Goal: Transaction & Acquisition: Register for event/course

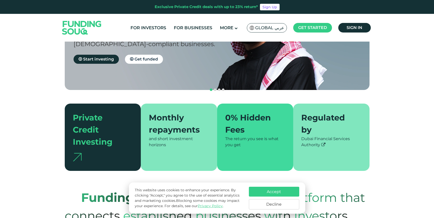
scroll to position [84, 0]
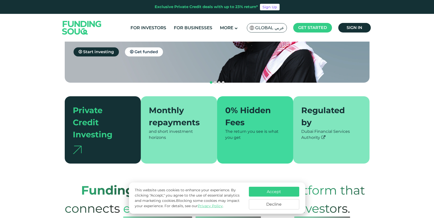
click at [289, 201] on button "Decline" at bounding box center [274, 204] width 50 height 10
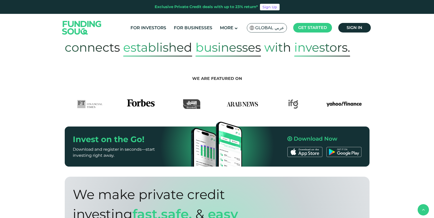
scroll to position [249, 0]
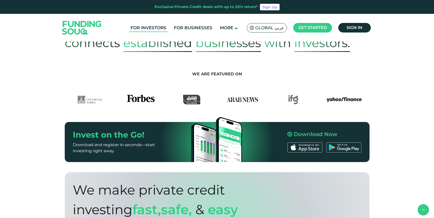
click at [150, 26] on link "For Investors" at bounding box center [148, 28] width 38 height 8
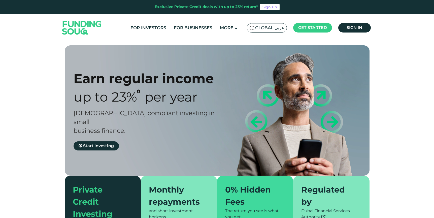
type tc-range-slider "4"
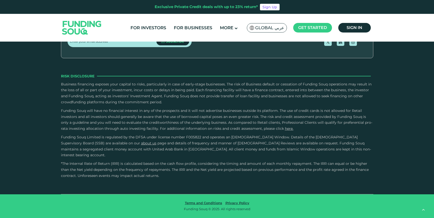
scroll to position [934, 0]
type tc-range-slider "10000"
drag, startPoint x: 83, startPoint y: 139, endPoint x: 66, endPoint y: 140, distance: 17.2
type tc-range-slider "30000"
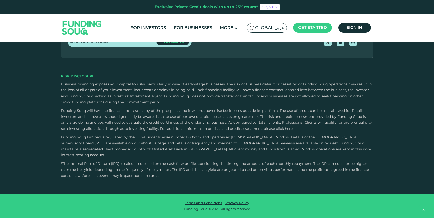
drag, startPoint x: 226, startPoint y: 137, endPoint x: 142, endPoint y: 140, distance: 83.9
type tc-range-slider "1"
drag, startPoint x: 8, startPoint y: 110, endPoint x: 9, endPoint y: 93, distance: 16.9
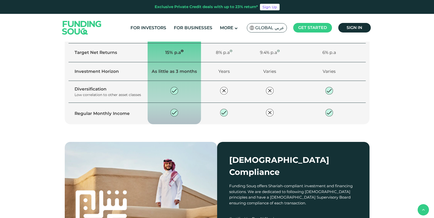
scroll to position [349, 0]
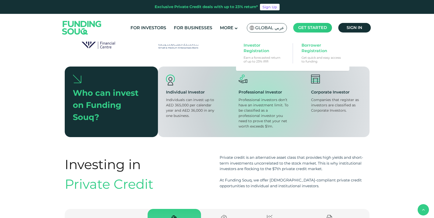
click at [317, 28] on span "Get started" at bounding box center [312, 27] width 29 height 5
click at [247, 51] on span "Investor Registration" at bounding box center [263, 48] width 39 height 11
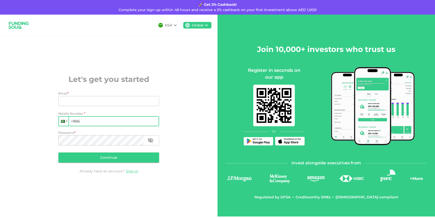
click at [65, 122] on div at bounding box center [64, 121] width 10 height 9
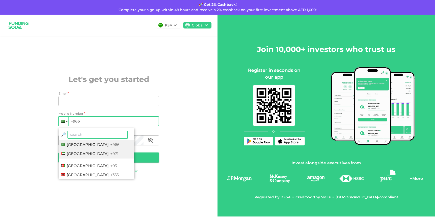
click at [77, 153] on span "United Arab Emirates" at bounding box center [88, 153] width 42 height 5
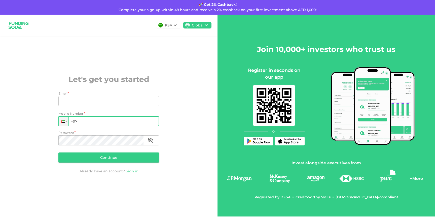
click at [90, 122] on input "+971" at bounding box center [108, 121] width 101 height 10
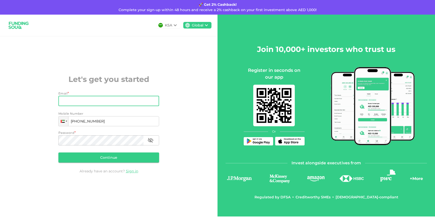
type input "+971 582 792 638"
click at [89, 99] on input "Email" at bounding box center [105, 101] width 95 height 10
type input "anjaliilla26@gmail.com"
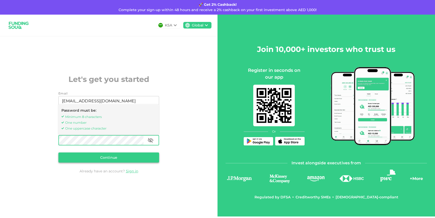
click at [92, 154] on button "Continue" at bounding box center [108, 157] width 101 height 10
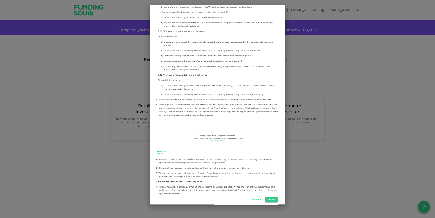
scroll to position [821, 0]
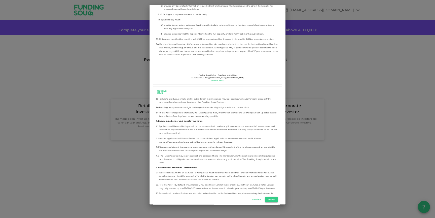
click at [274, 200] on button "Accept" at bounding box center [271, 200] width 13 height 6
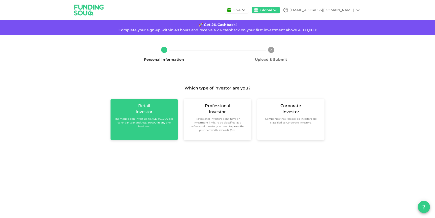
click at [153, 126] on small "Individuals can invest up to AED 365,000 per calendar year and AED 36,000 in an…" at bounding box center [144, 122] width 59 height 11
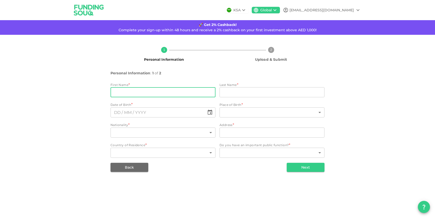
click at [163, 91] on input "firstName" at bounding box center [163, 92] width 105 height 10
type input "Anjali"
click at [237, 90] on input "lastName" at bounding box center [272, 92] width 105 height 10
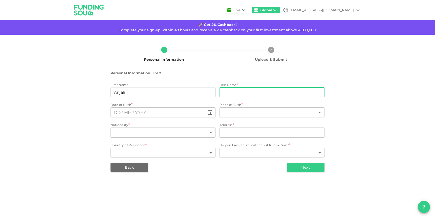
type input "Illa"
click at [166, 112] on input "⁦⁨DD⁩ / ⁨MM⁩ / ⁨YYYY⁩⁩" at bounding box center [158, 112] width 94 height 10
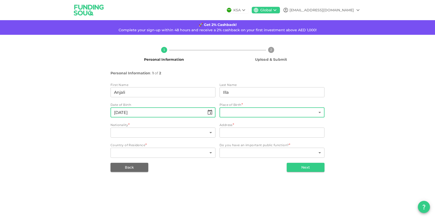
type input "⁦⁨26⁩ / ⁨02⁩ / ⁨1995⁩⁩"
click at [238, 113] on body "KSA Global anjaliilla26@gmail.com 🚀 Get 2% Cashback! Complete your sign-up with…" at bounding box center [217, 109] width 435 height 218
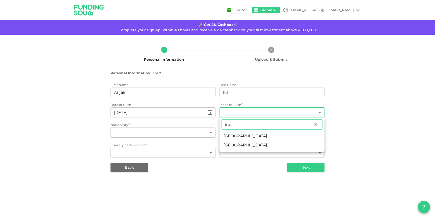
type input "ind"
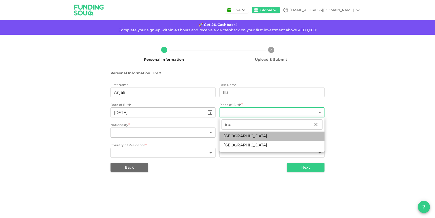
click at [229, 139] on li "India" at bounding box center [272, 136] width 105 height 9
type input "88"
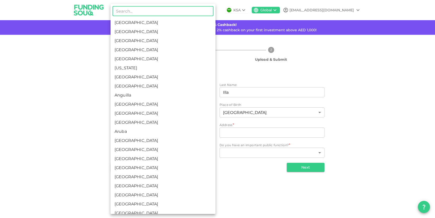
click at [180, 134] on body "KSA Global anjaliilla26@gmail.com 🚀 Get 2% Cashback! Complete your sign-up with…" at bounding box center [217, 109] width 435 height 218
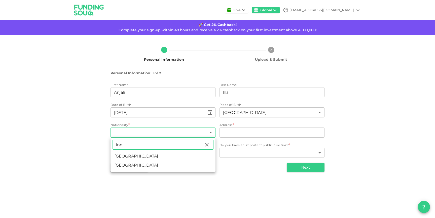
type input "ind"
click at [135, 158] on li "India" at bounding box center [163, 156] width 105 height 9
type input "88"
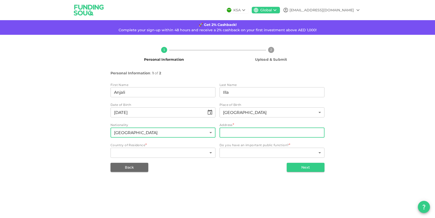
click at [233, 131] on input "address" at bounding box center [272, 133] width 105 height 10
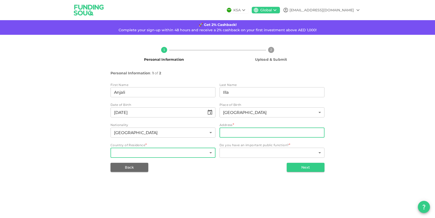
click at [179, 153] on body "KSA Global anjaliilla26@gmail.com 🚀 Get 2% Cashback! Complete your sign-up with…" at bounding box center [217, 109] width 435 height 218
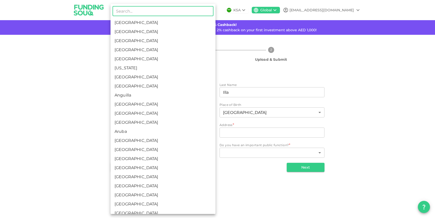
click at [140, 29] on li "United Arab Emirates" at bounding box center [163, 31] width 105 height 9
type input "2"
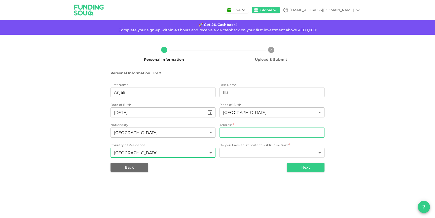
click at [235, 131] on input "address" at bounding box center [272, 133] width 105 height 10
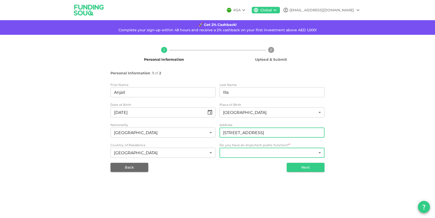
type input "611, Mag 545, Dubai South"
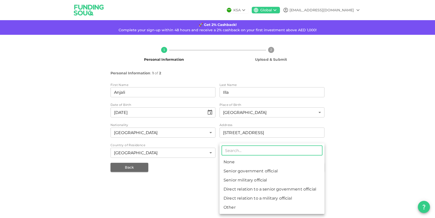
click at [257, 153] on body "KSA Global anjaliilla26@gmail.com 🚀 Get 2% Cashback! Complete your sign-up with…" at bounding box center [217, 109] width 435 height 218
click at [203, 166] on div at bounding box center [217, 109] width 435 height 218
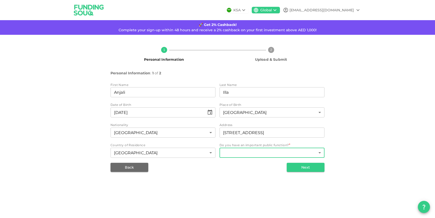
click at [270, 150] on body "KSA Global anjaliilla26@gmail.com 🚀 Get 2% Cashback! Complete your sign-up with…" at bounding box center [217, 109] width 435 height 218
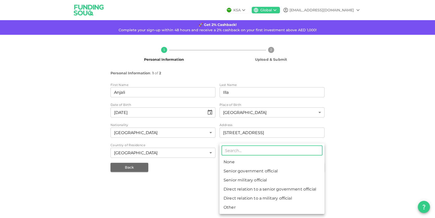
click at [233, 161] on li "None" at bounding box center [272, 161] width 105 height 9
type input "1"
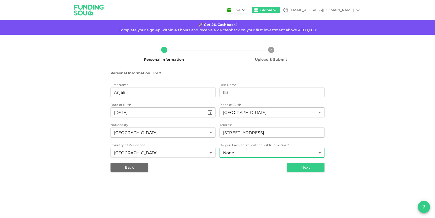
click at [237, 154] on body "KSA Global anjaliilla26@gmail.com 🚀 Get 2% Cashback! Complete your sign-up with…" at bounding box center [217, 109] width 435 height 218
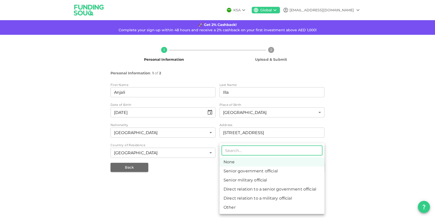
click at [199, 174] on div at bounding box center [217, 109] width 435 height 218
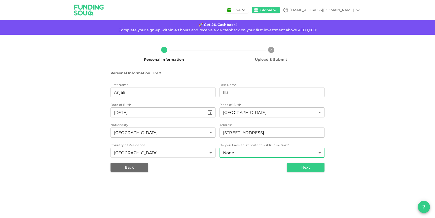
click at [299, 169] on button "Next" at bounding box center [306, 167] width 38 height 9
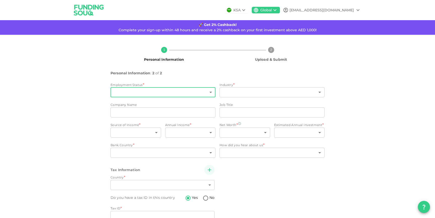
type input "2"
radio input "false"
radio input "true"
click at [147, 93] on body "KSA Global anjaliilla26@gmail.com 🚀 Get 2% Cashback! Complete your sign-up with…" at bounding box center [217, 109] width 435 height 218
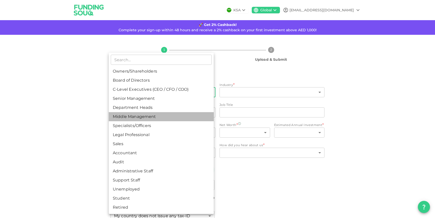
click at [144, 118] on li "Middle Management" at bounding box center [161, 116] width 105 height 9
type input "6"
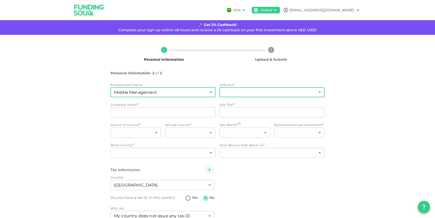
click at [237, 94] on body "KSA Global anjaliilla26@gmail.com 🚀 Get 2% Cashback! Complete your sign-up with…" at bounding box center [217, 109] width 435 height 218
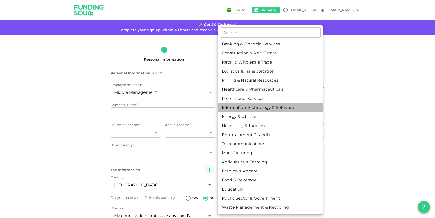
click at [243, 106] on li "Information Technology & Software" at bounding box center [270, 107] width 105 height 9
type input "8"
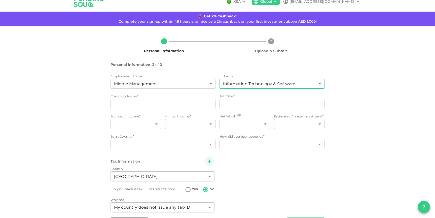
scroll to position [10, 0]
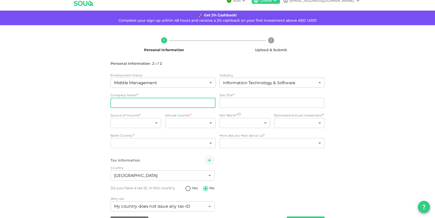
click at [171, 102] on input "companyName" at bounding box center [163, 103] width 105 height 10
type input "ServiceNow"
click at [248, 100] on input "jobTitle" at bounding box center [272, 103] width 105 height 10
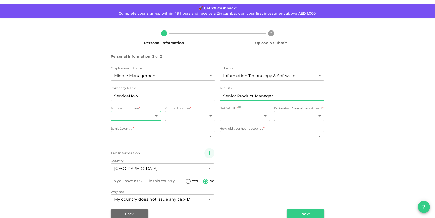
scroll to position [18, 0]
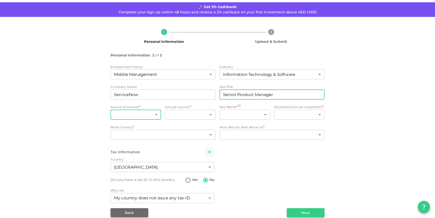
type input "Senior Product Manager"
click at [134, 112] on body "KSA Global anjaliilla26@gmail.com 🚀 Get 2% Cashback! Complete your sign-up with…" at bounding box center [217, 109] width 435 height 218
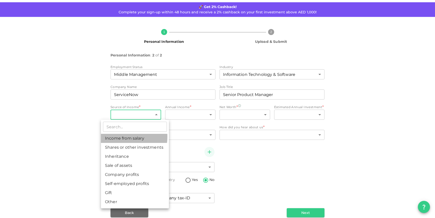
click at [119, 137] on li "Income from salary" at bounding box center [135, 138] width 68 height 9
type input "1"
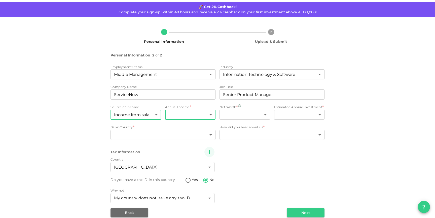
click at [186, 109] on body "KSA Global anjaliilla26@gmail.com 🚀 Get 2% Cashback! Complete your sign-up with…" at bounding box center [217, 109] width 435 height 218
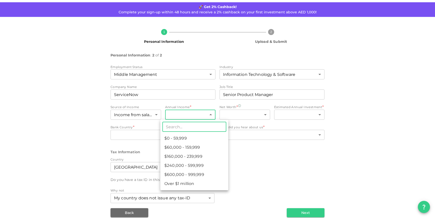
click at [180, 146] on li "$60,000 - 159,999" at bounding box center [195, 147] width 68 height 9
type input "2"
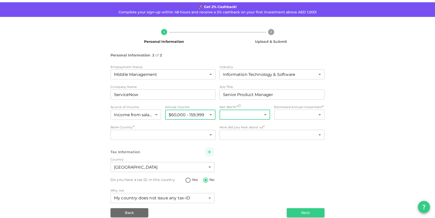
click at [228, 116] on body "KSA Global anjaliilla26@gmail.com 🚀 Get 2% Cashback! Complete your sign-up with…" at bounding box center [217, 109] width 435 height 218
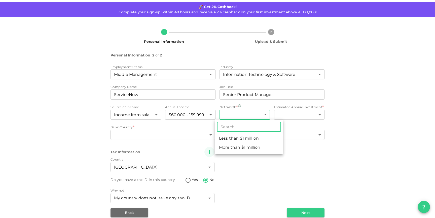
click at [237, 105] on div at bounding box center [217, 109] width 435 height 218
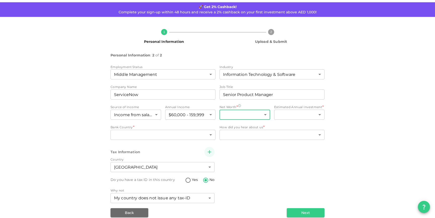
click at [235, 117] on body "KSA Global anjaliilla26@gmail.com 🚀 Get 2% Cashback! Complete your sign-up with…" at bounding box center [217, 109] width 435 height 218
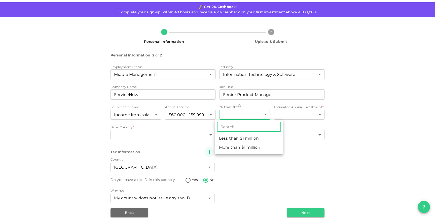
click at [234, 137] on li "Less than $1 million" at bounding box center [249, 138] width 68 height 9
type input "1"
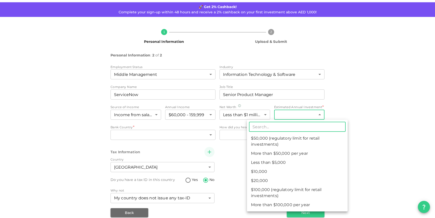
click at [283, 116] on body "KSA Global anjaliilla26@gmail.com 🚀 Get 2% Cashback! Complete your sign-up with…" at bounding box center [217, 109] width 435 height 218
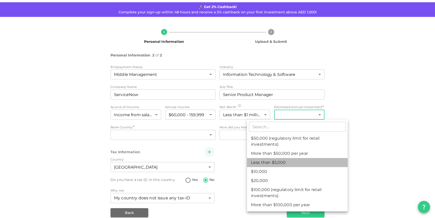
click at [264, 163] on li "Less than $5,000" at bounding box center [297, 162] width 101 height 9
type input "1"
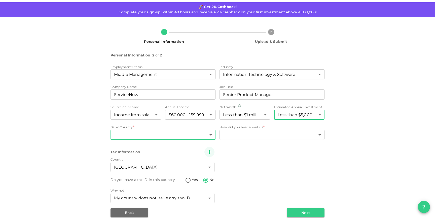
click at [152, 137] on body "KSA Global anjaliilla26@gmail.com 🚀 Get 2% Cashback! Complete your sign-up with…" at bounding box center [217, 109] width 435 height 218
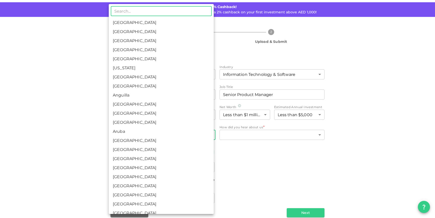
click at [151, 29] on li "United Arab Emirates" at bounding box center [161, 31] width 105 height 9
type input "2"
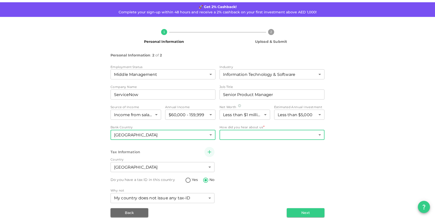
click at [249, 137] on body "KSA Global anjaliilla26@gmail.com 🚀 Get 2% Cashback! Complete your sign-up with…" at bounding box center [217, 109] width 435 height 218
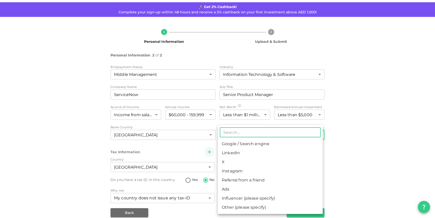
click at [249, 141] on li "Google / Search engine" at bounding box center [270, 143] width 105 height 9
type input "1"
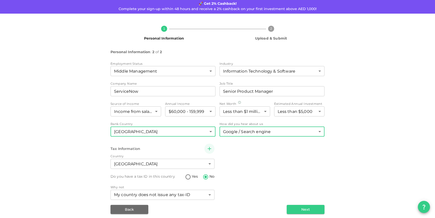
scroll to position [25, 0]
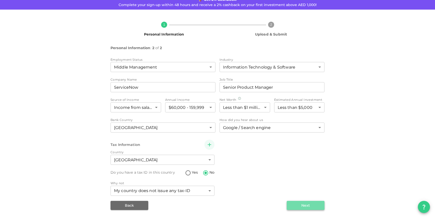
click at [295, 206] on button "Next" at bounding box center [306, 205] width 38 height 9
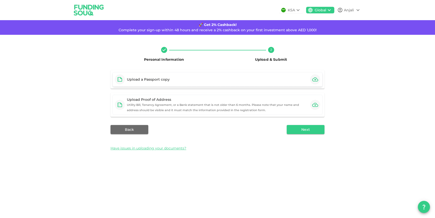
click at [313, 79] on icon "button" at bounding box center [315, 79] width 6 height 4
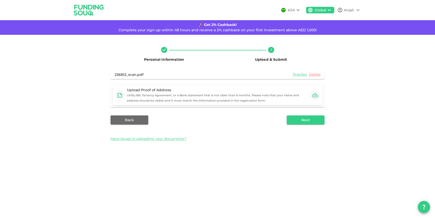
click at [258, 91] on div "Upload Proof of Address" at bounding box center [217, 89] width 181 height 5
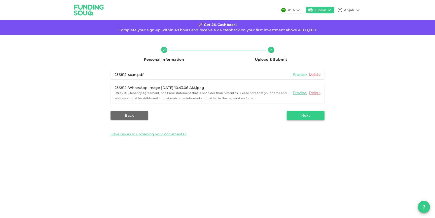
click at [298, 117] on button "Next" at bounding box center [306, 115] width 38 height 9
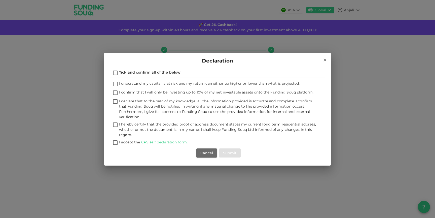
click at [117, 72] on input "Tick and confirm all of the below" at bounding box center [116, 73] width 8 height 7
checkbox input "true"
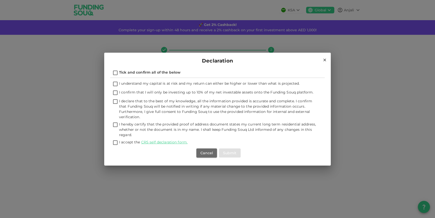
checkbox input "true"
click at [230, 153] on button "Submit" at bounding box center [230, 152] width 22 height 9
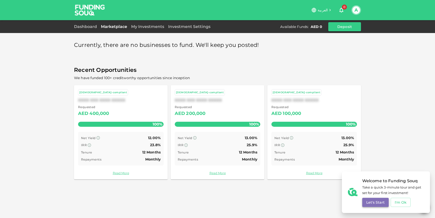
click at [376, 202] on button "Let's Start" at bounding box center [376, 202] width 26 height 9
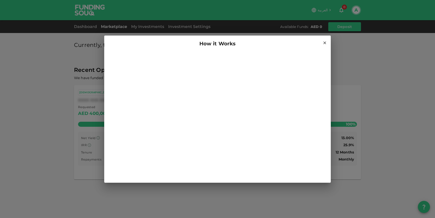
click at [325, 42] on icon at bounding box center [325, 42] width 3 height 3
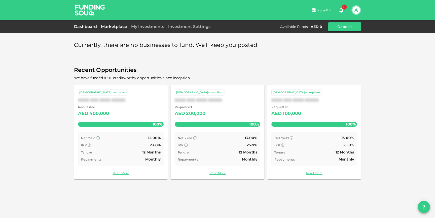
click at [94, 27] on link "Dashboard" at bounding box center [86, 26] width 25 height 5
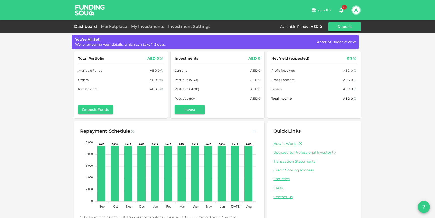
scroll to position [11, 0]
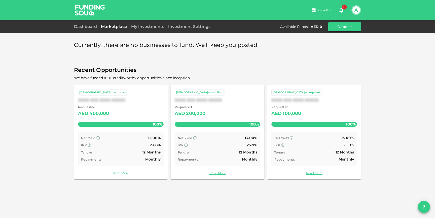
click at [123, 173] on link "Read More" at bounding box center [121, 173] width 86 height 5
